Goal: Navigation & Orientation: Find specific page/section

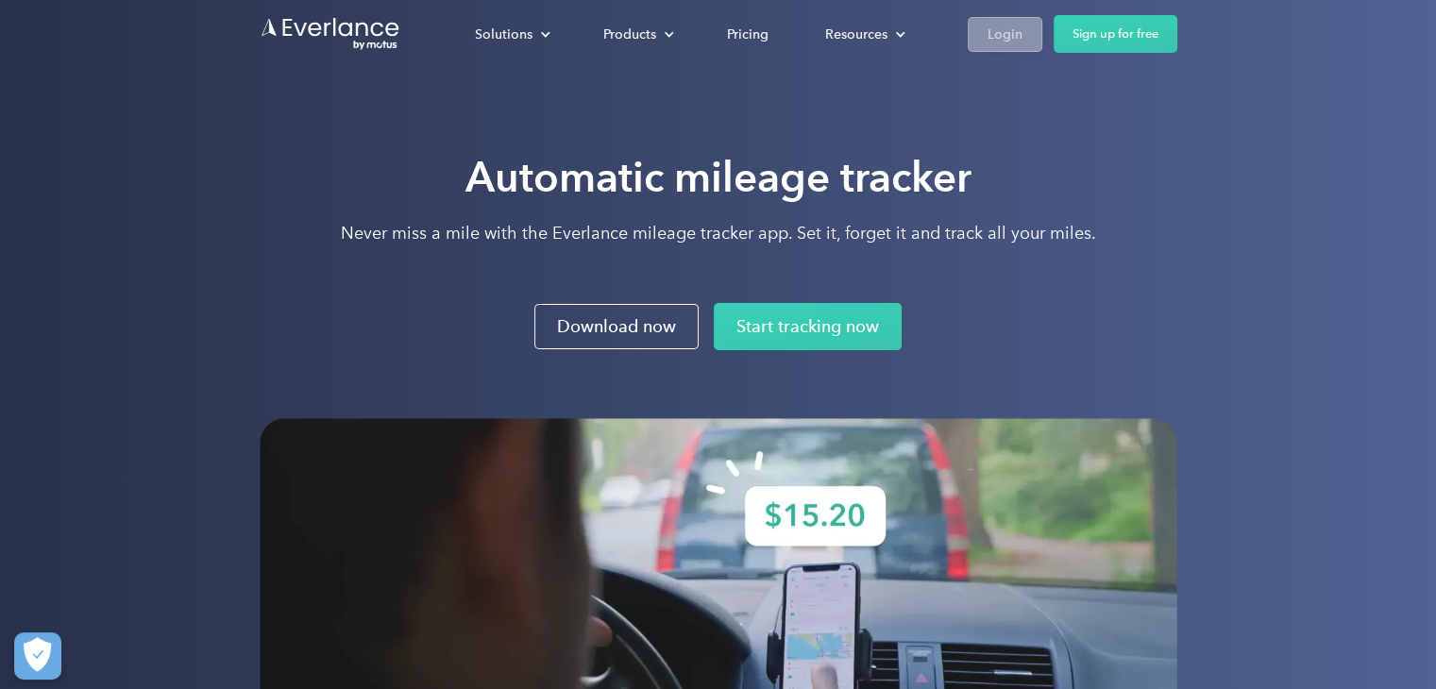
click at [1010, 39] on div "Login" at bounding box center [1005, 35] width 35 height 24
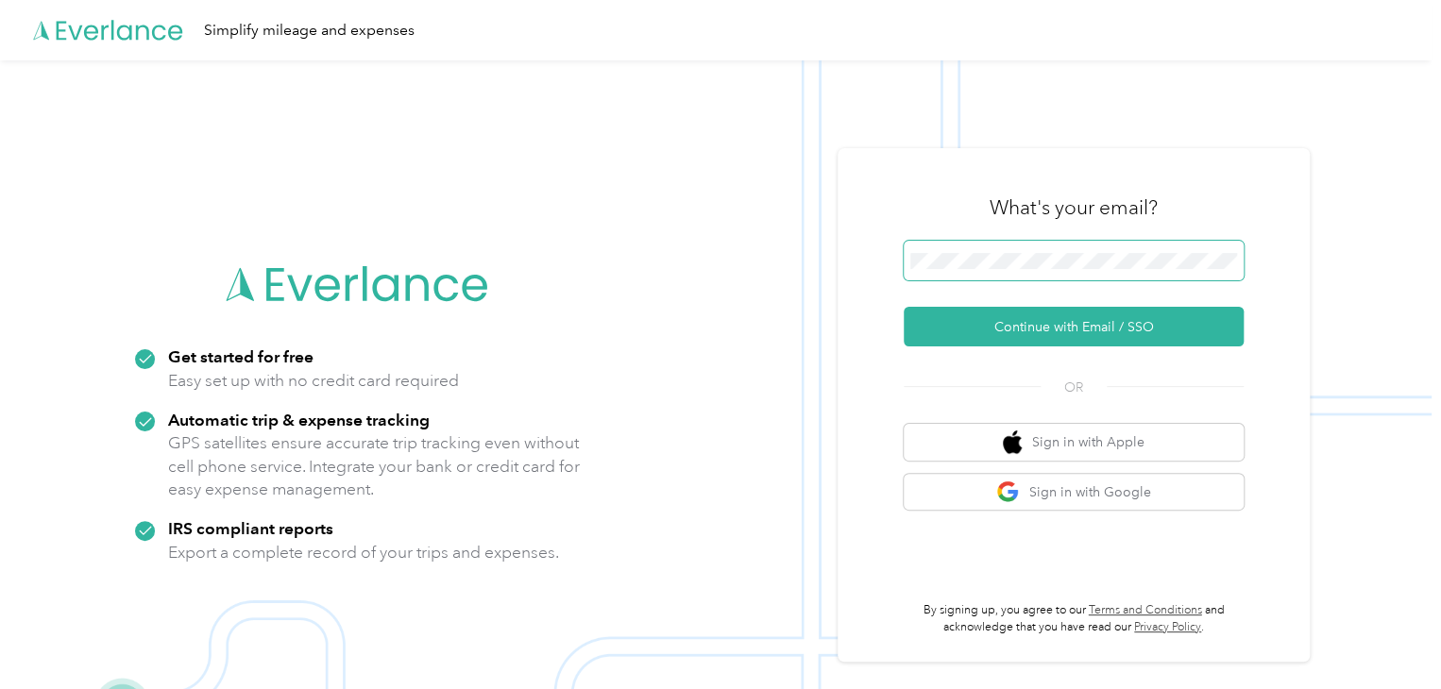
click at [1054, 271] on span at bounding box center [1074, 261] width 340 height 40
click at [1039, 235] on div "What's your email?" at bounding box center [1074, 208] width 340 height 66
click at [1039, 246] on span at bounding box center [1074, 261] width 340 height 40
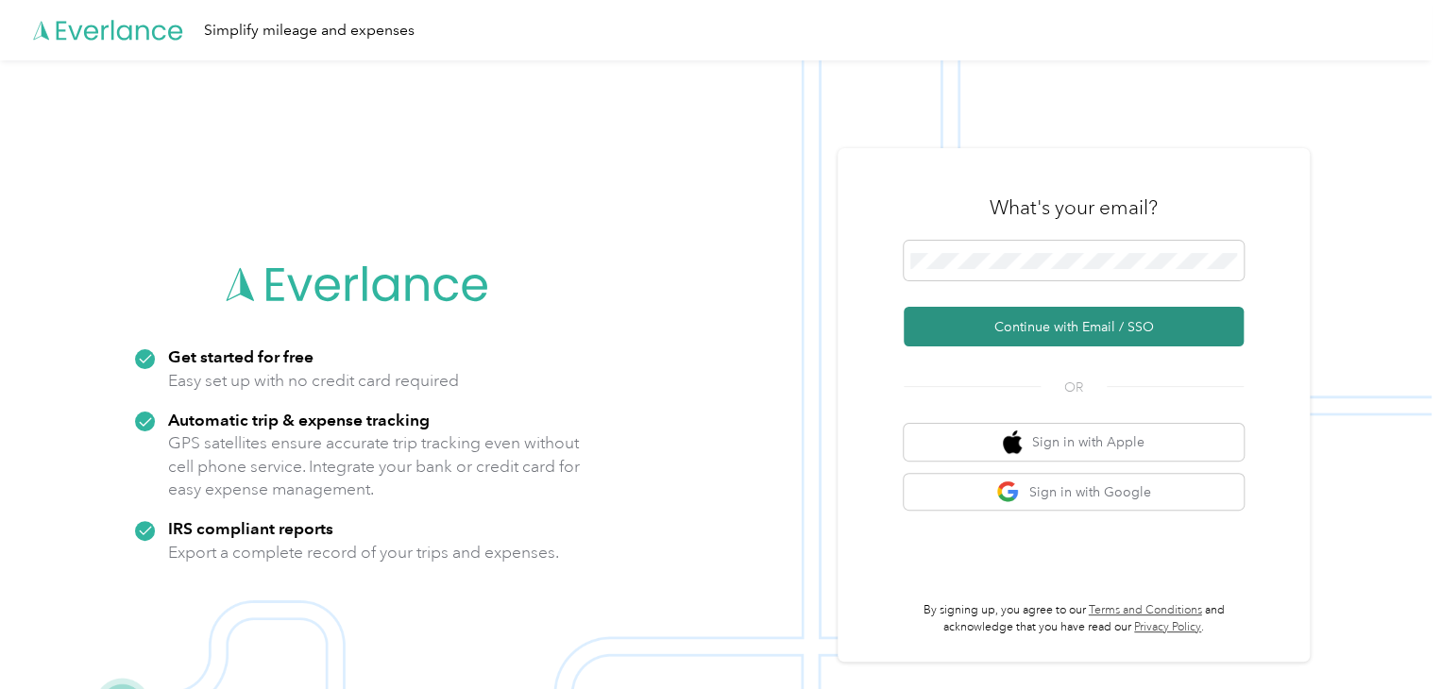
click at [1031, 327] on button "Continue with Email / SSO" at bounding box center [1074, 327] width 340 height 40
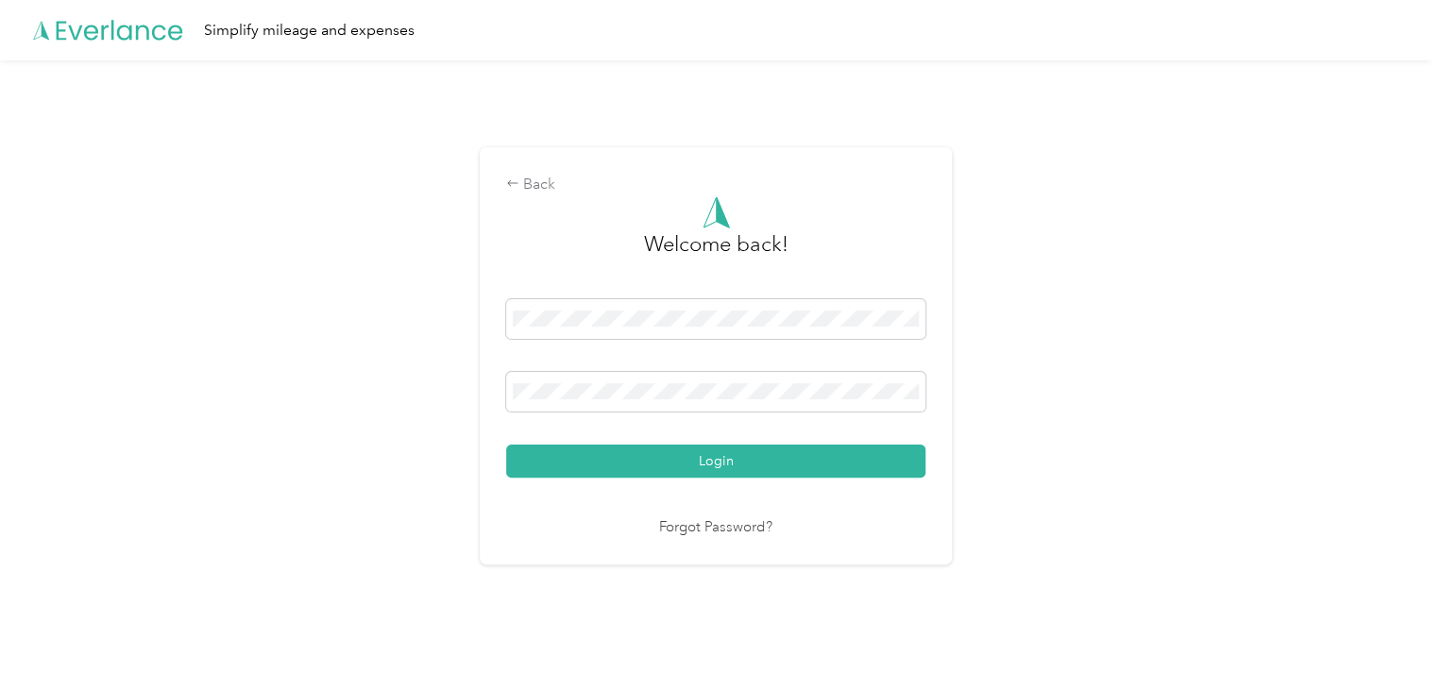
click at [781, 454] on button "Login" at bounding box center [715, 461] width 419 height 33
click at [781, 454] on div "Login" at bounding box center [715, 388] width 419 height 178
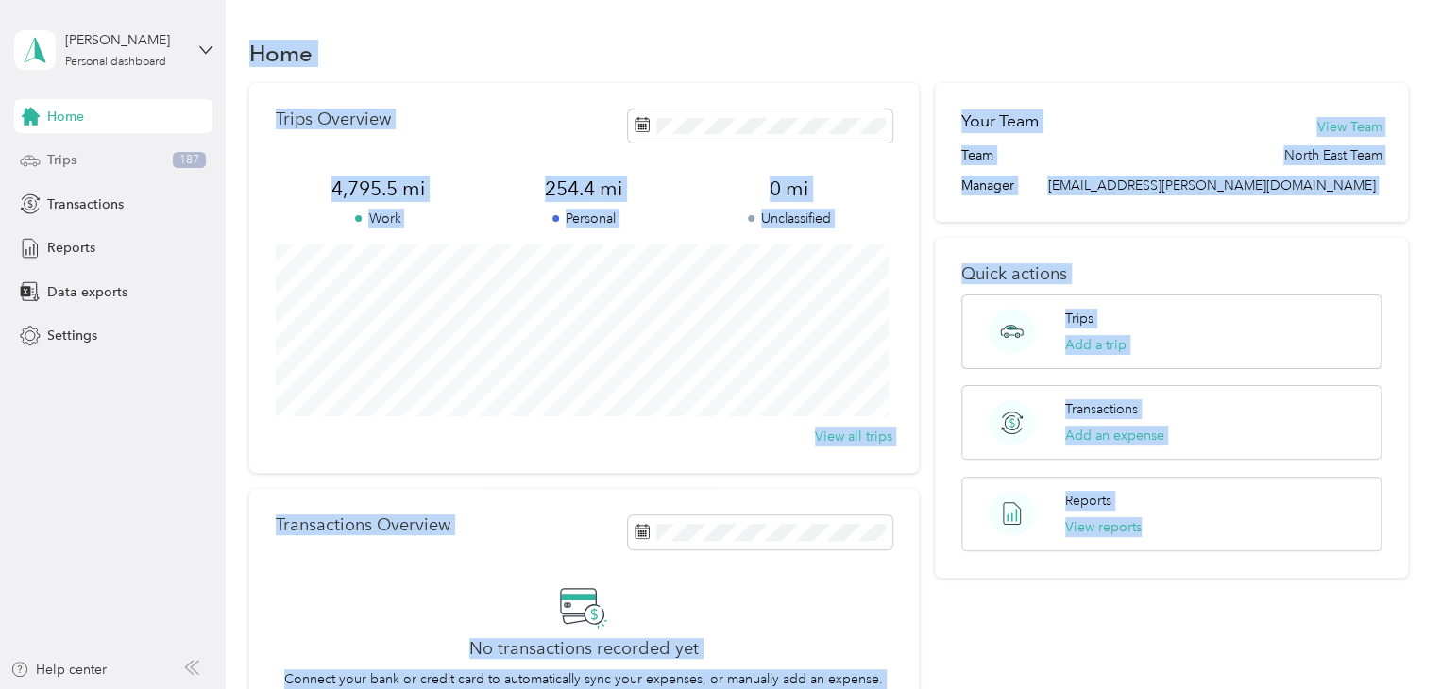
click at [64, 159] on span "Trips" at bounding box center [61, 160] width 29 height 20
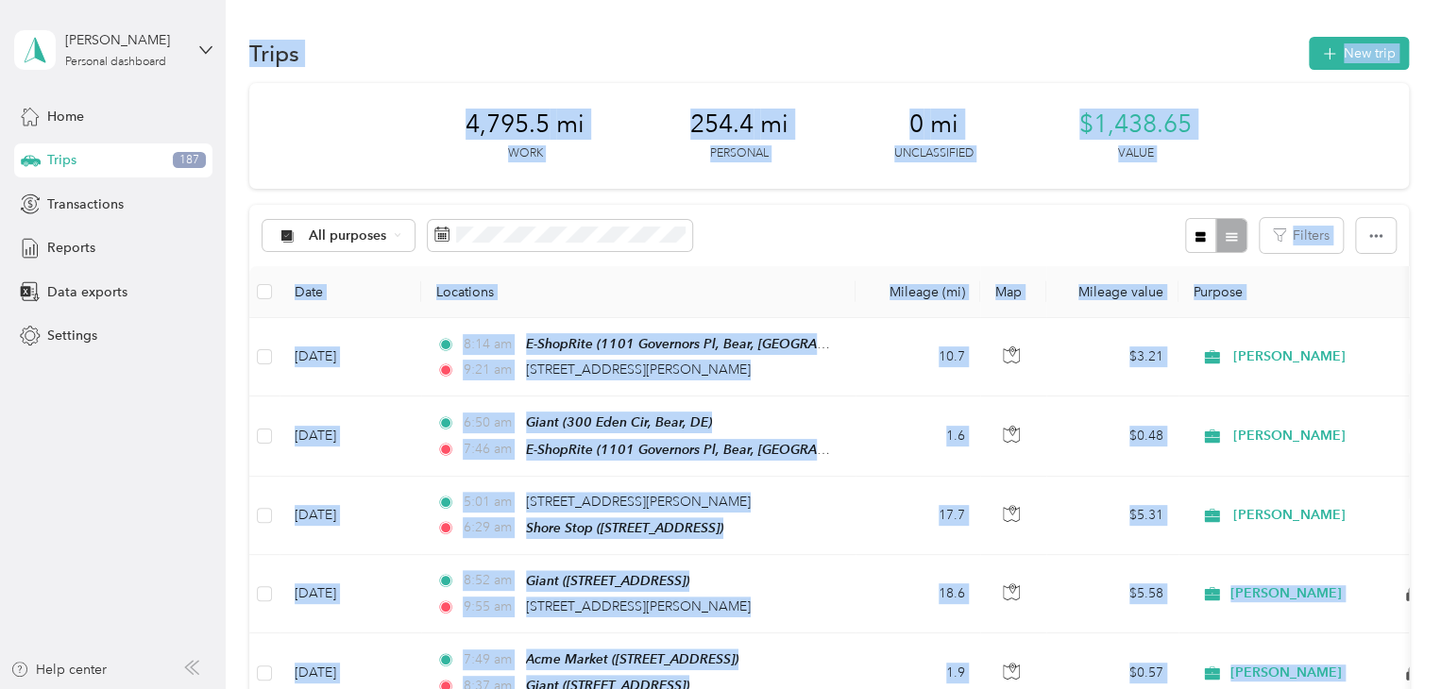
click at [398, 39] on div "Trips New trip" at bounding box center [829, 53] width 1160 height 40
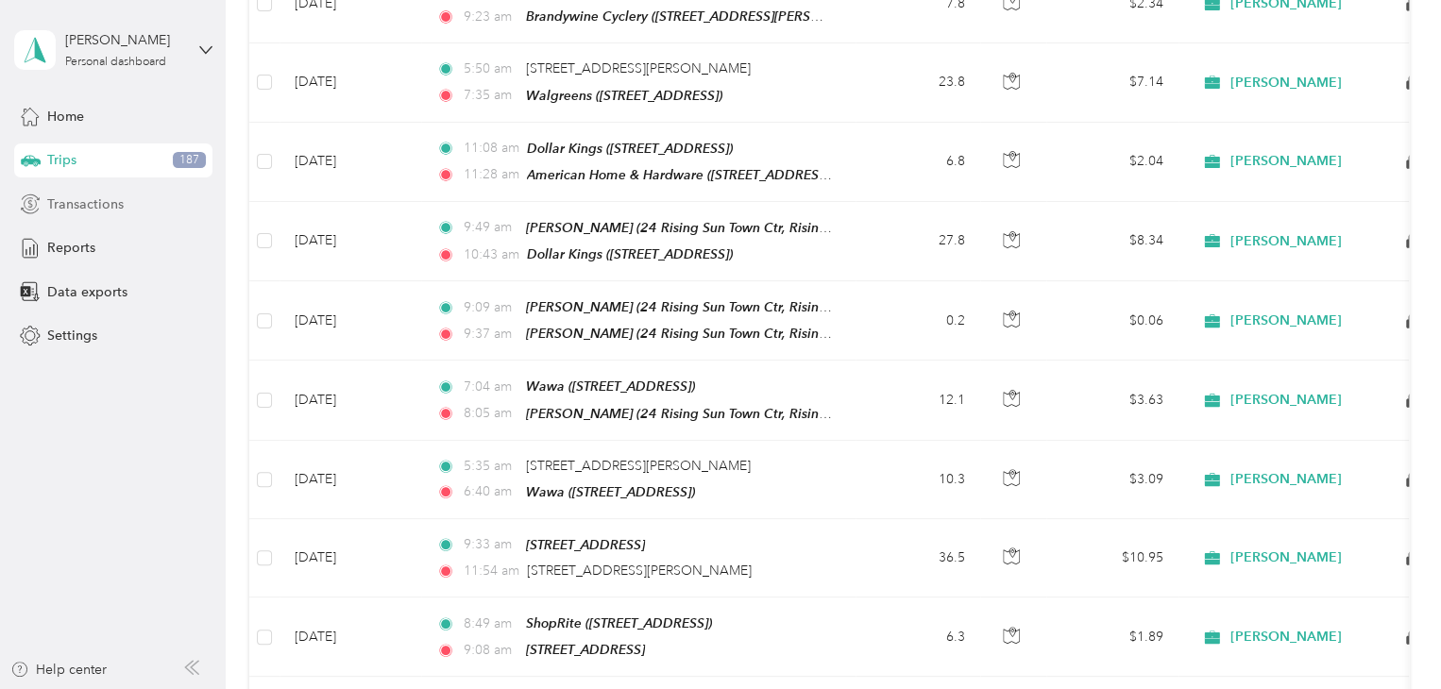
scroll to position [755, 0]
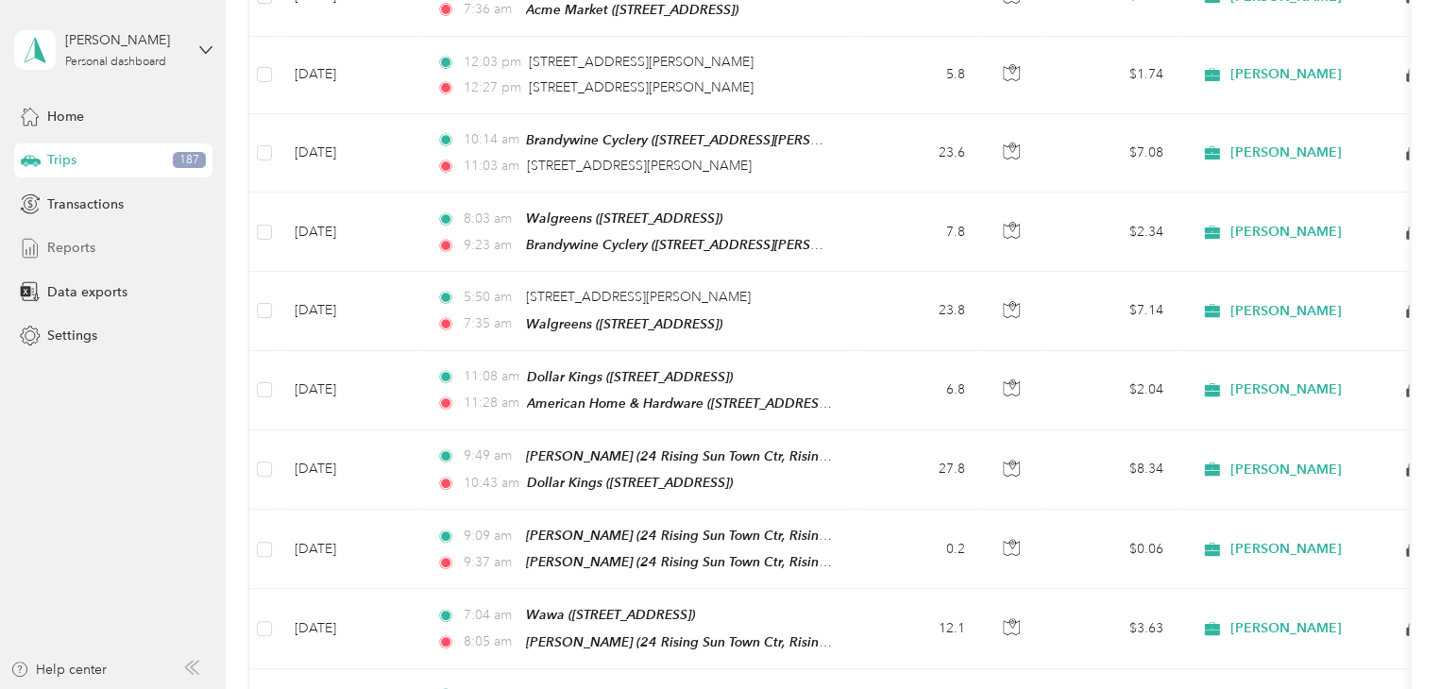
click at [75, 253] on span "Reports" at bounding box center [71, 248] width 48 height 20
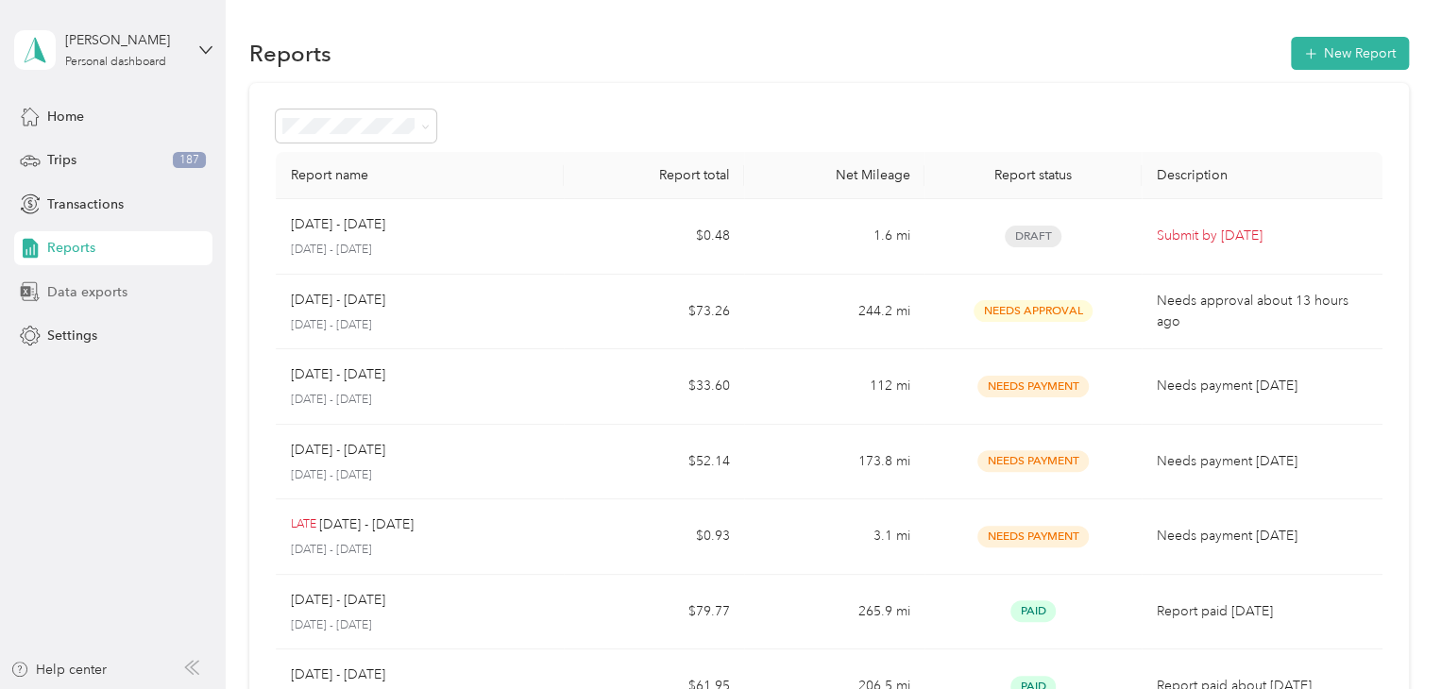
click at [79, 294] on span "Data exports" at bounding box center [87, 292] width 80 height 20
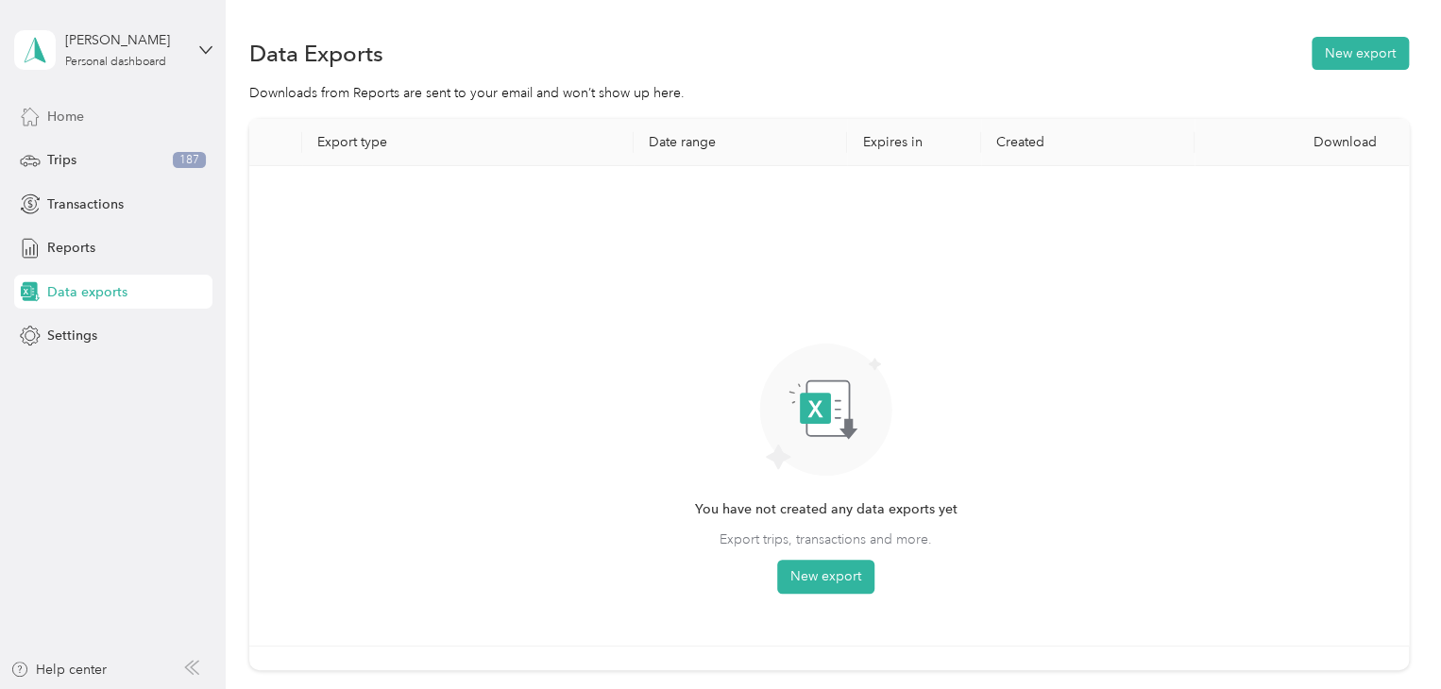
click at [65, 119] on span "Home" at bounding box center [65, 117] width 37 height 20
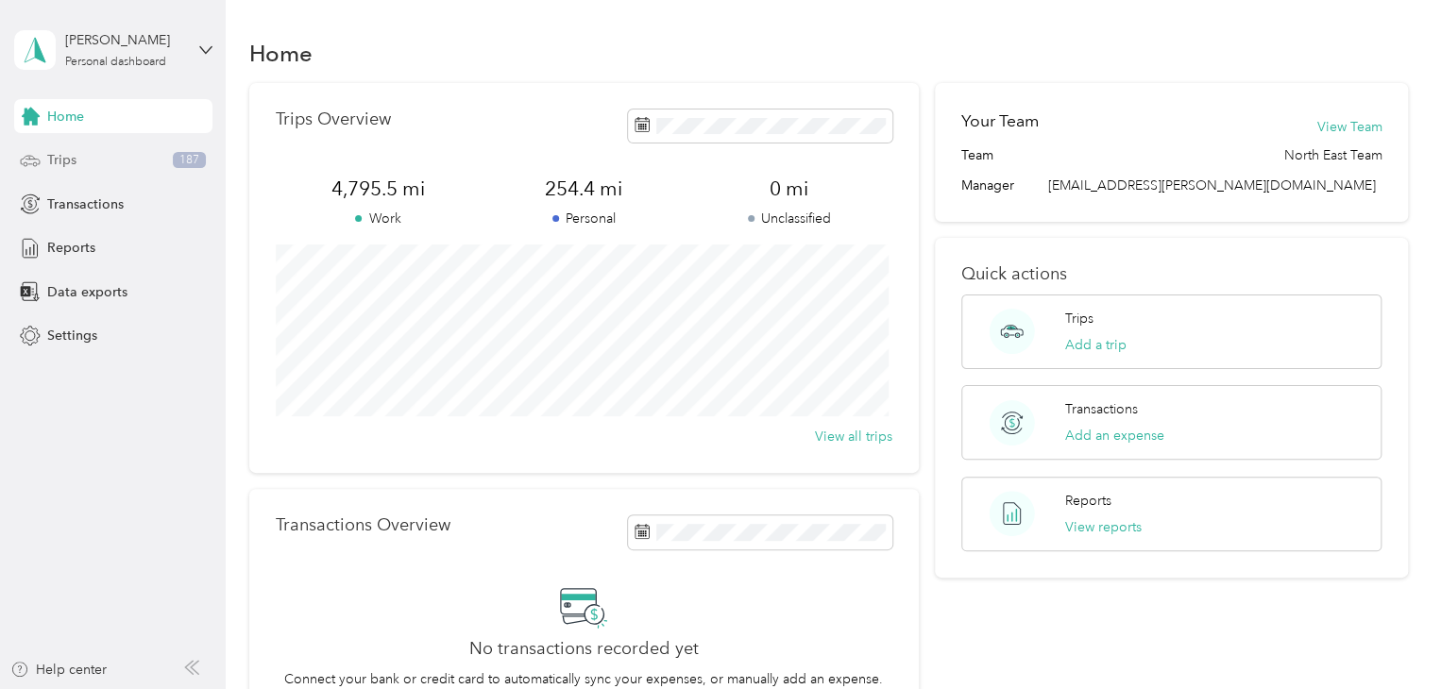
click at [62, 163] on span "Trips" at bounding box center [61, 160] width 29 height 20
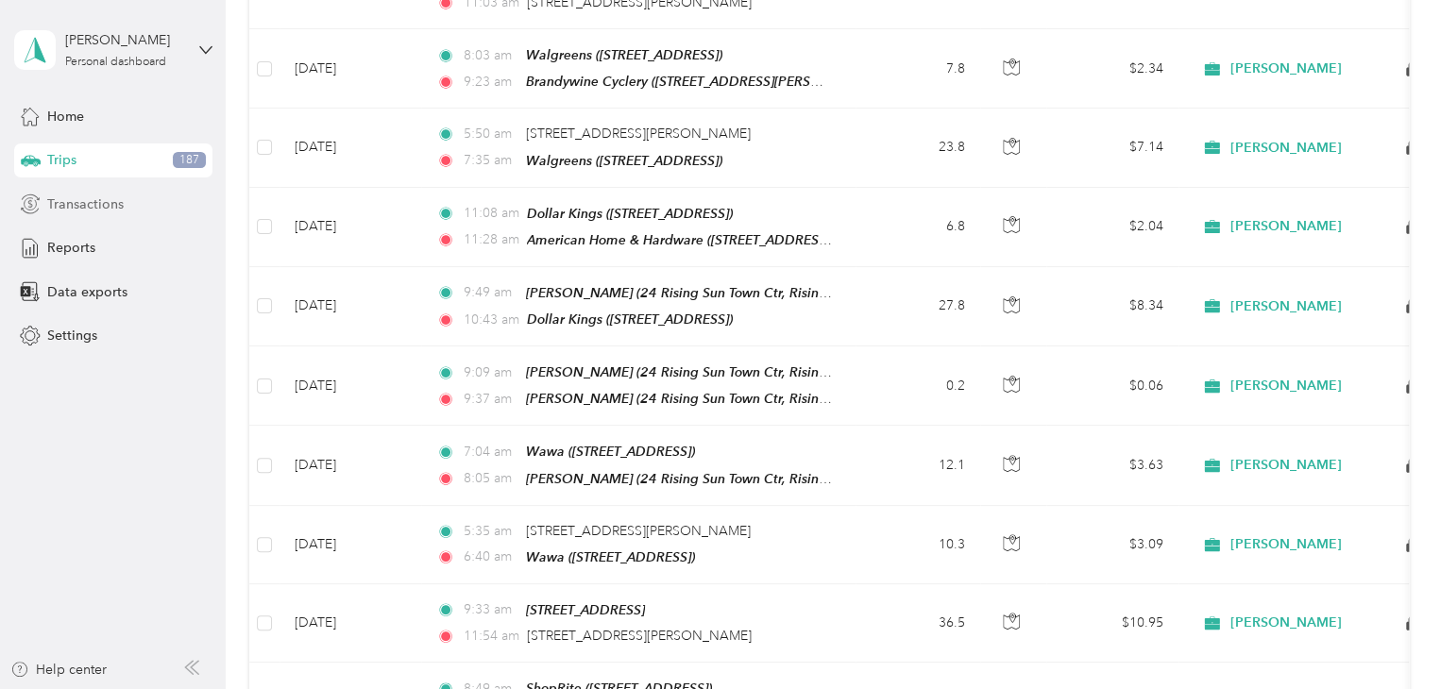
scroll to position [869, 0]
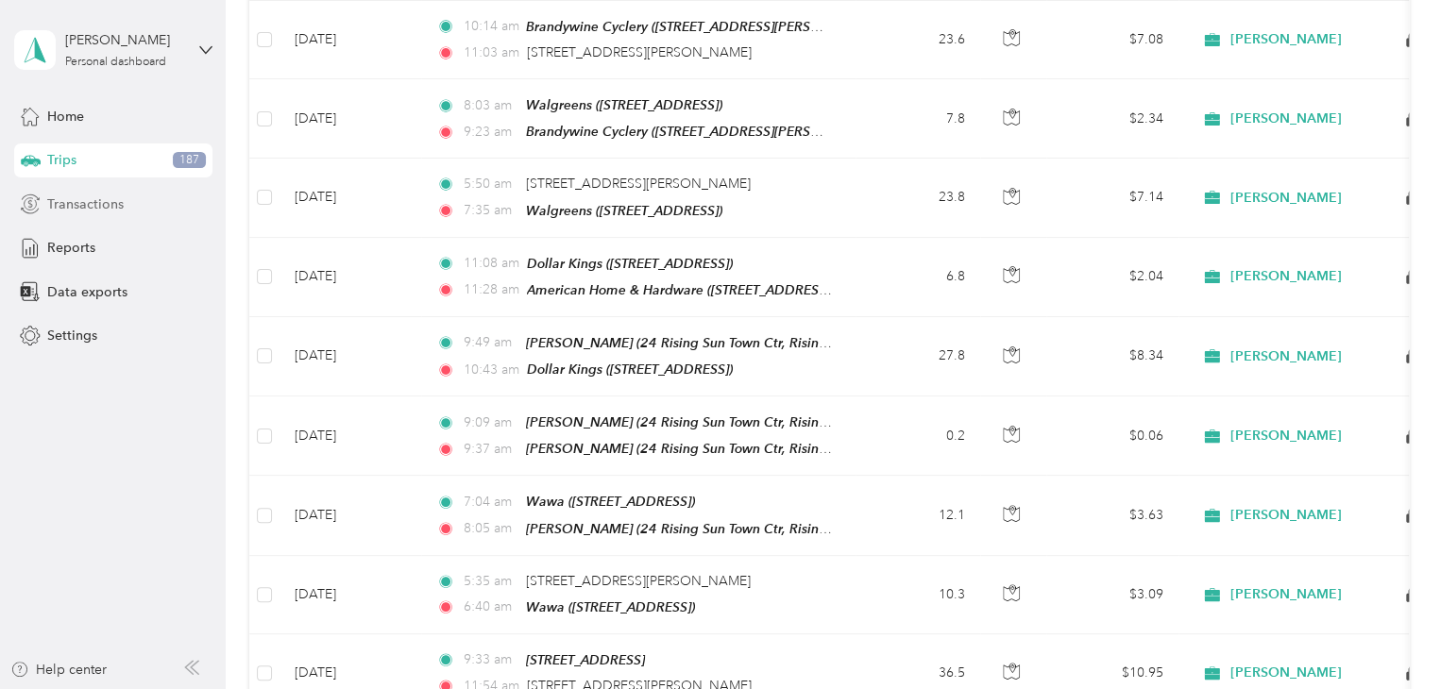
click at [92, 208] on span "Transactions" at bounding box center [85, 205] width 76 height 20
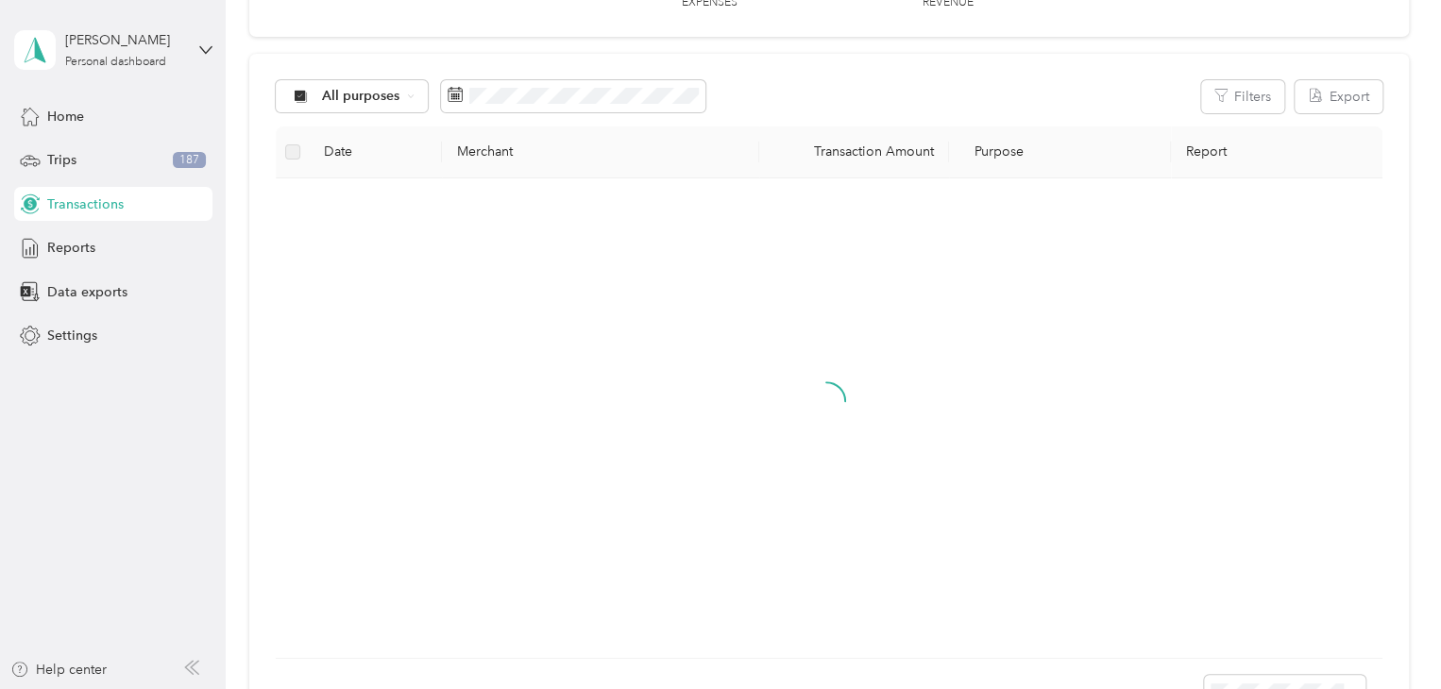
scroll to position [396, 0]
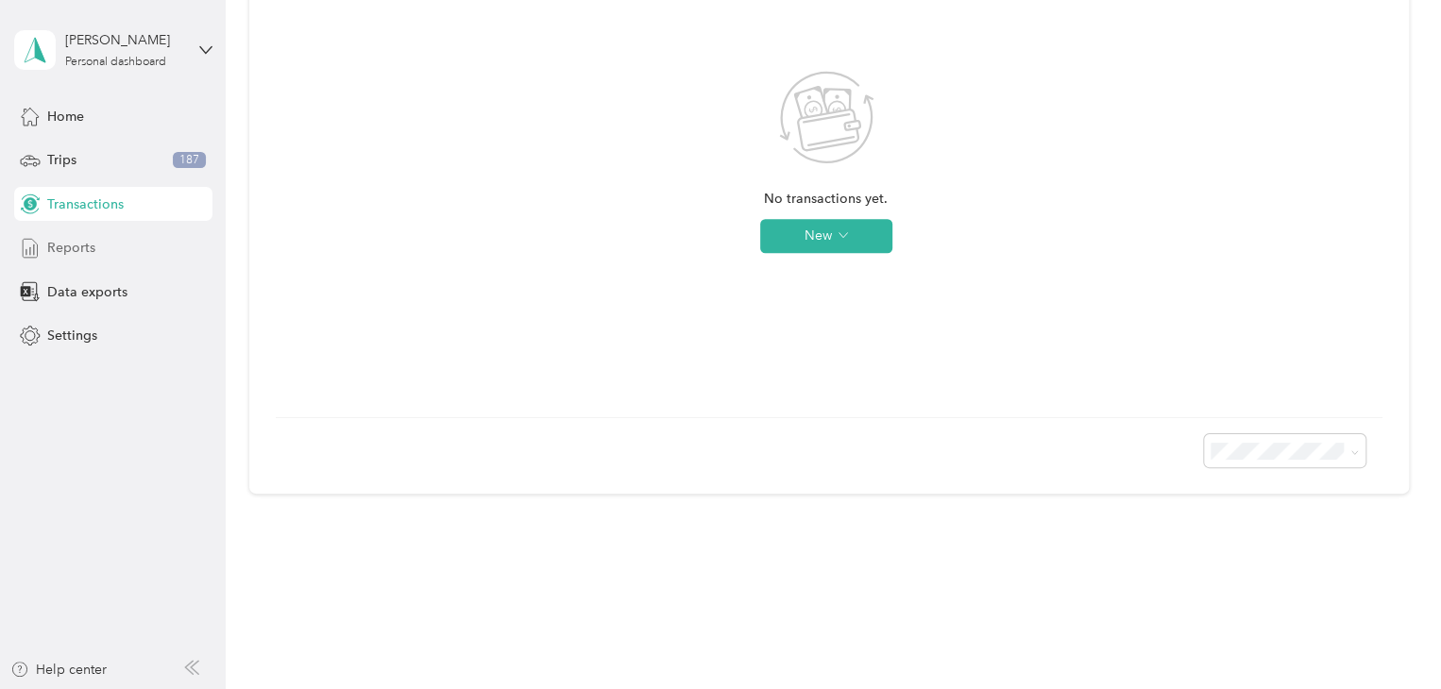
click at [66, 247] on span "Reports" at bounding box center [71, 248] width 48 height 20
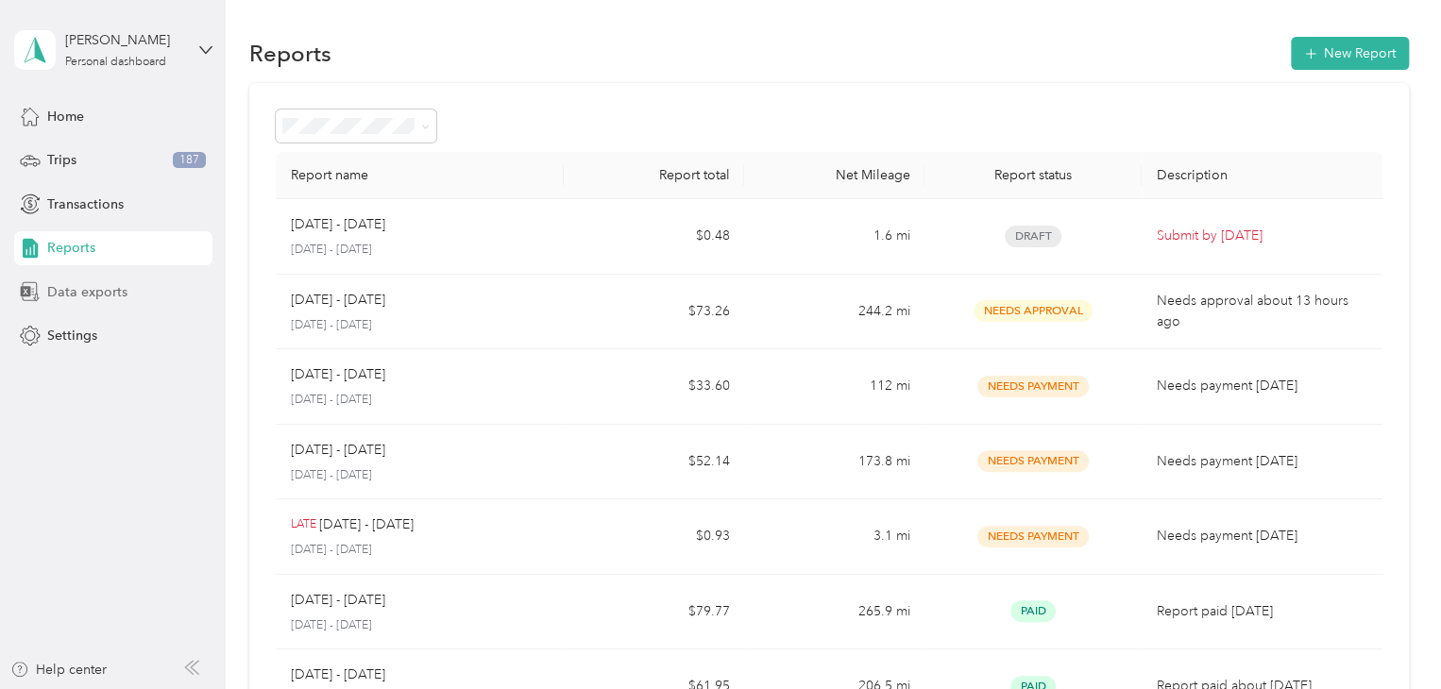
click at [92, 287] on span "Data exports" at bounding box center [87, 292] width 80 height 20
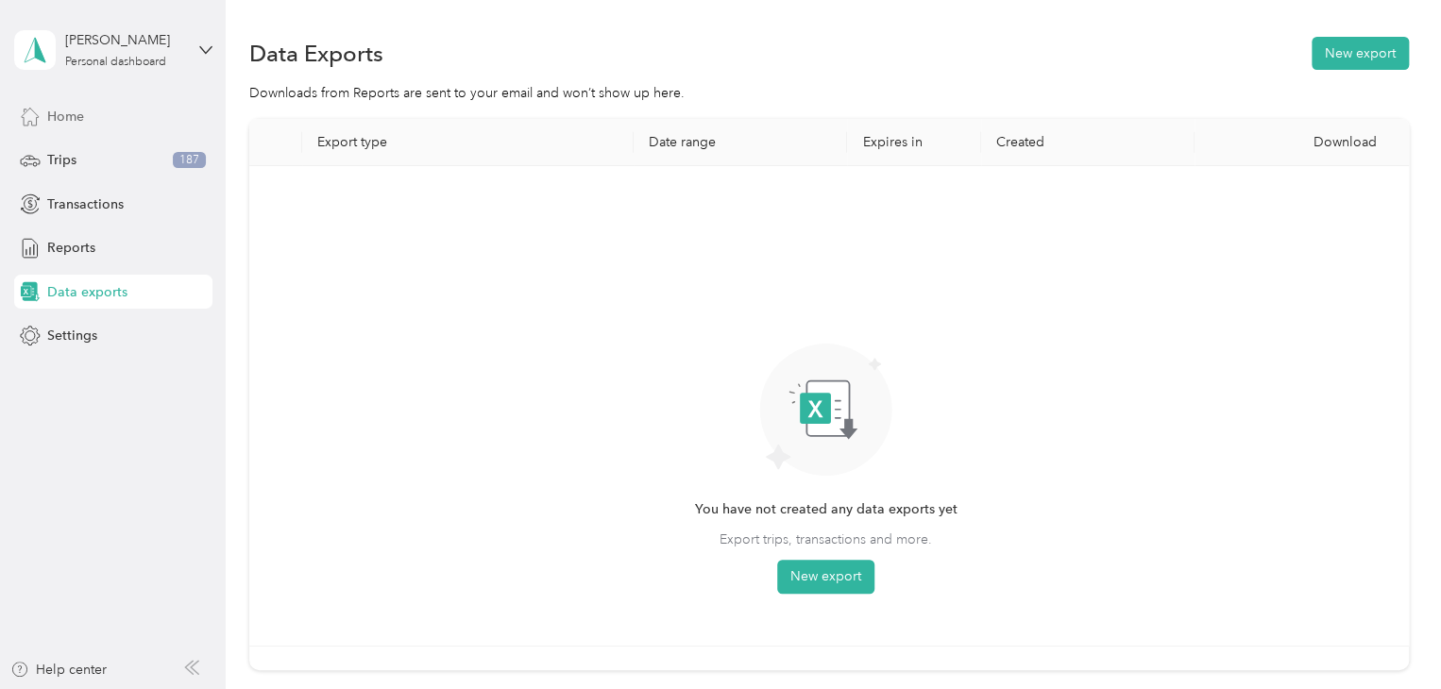
click at [63, 118] on span "Home" at bounding box center [65, 117] width 37 height 20
